Goal: Check status: Check status

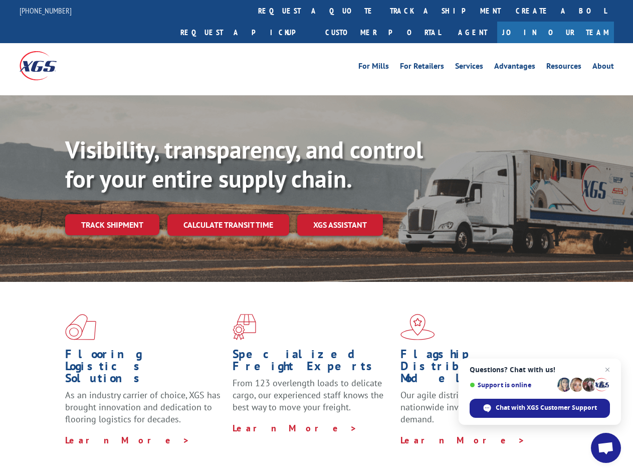
click at [316, 236] on div "Visibility, transparency, and control for your entire supply chain. Track shipm…" at bounding box center [349, 205] width 568 height 140
click at [383, 11] on link "track a shipment" at bounding box center [446, 11] width 126 height 22
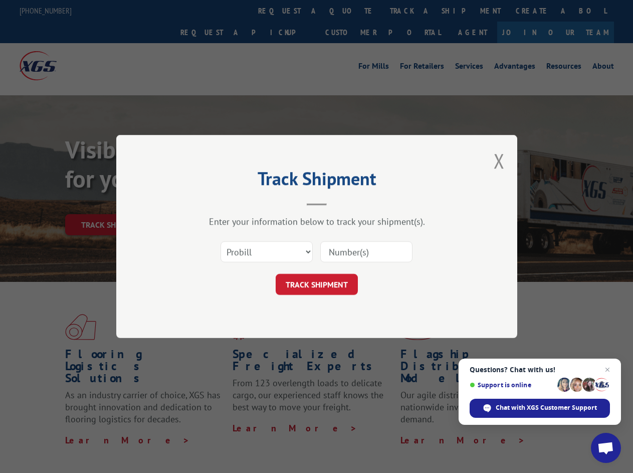
click at [350, 11] on div "Track Shipment Enter your information below to track your shipment(s). Select c…" at bounding box center [316, 236] width 633 height 473
click at [413, 11] on div "Track Shipment Enter your information below to track your shipment(s). Select c…" at bounding box center [316, 236] width 633 height 473
click at [112, 203] on div "Track Shipment Enter your information below to track your shipment(s). Select c…" at bounding box center [316, 236] width 633 height 473
click at [228, 203] on header "Track Shipment" at bounding box center [316, 188] width 301 height 34
click at [340, 203] on header "Track Shipment" at bounding box center [316, 188] width 301 height 34
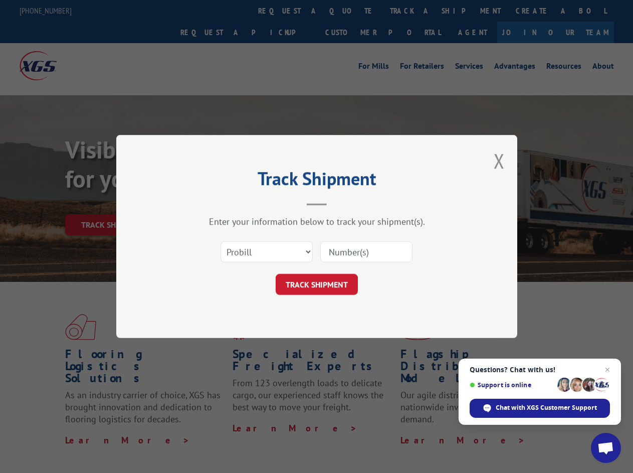
click at [606, 448] on span "Open chat" at bounding box center [606, 449] width 17 height 14
